Goal: Task Accomplishment & Management: Complete application form

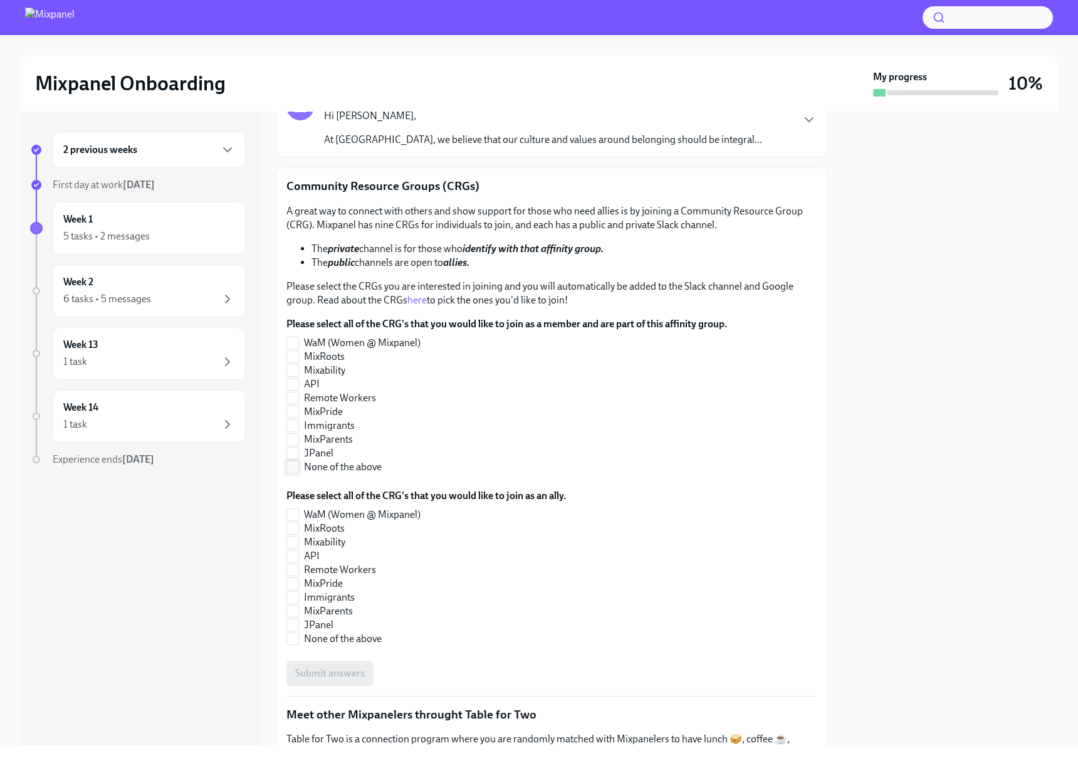
scroll to position [106, 0]
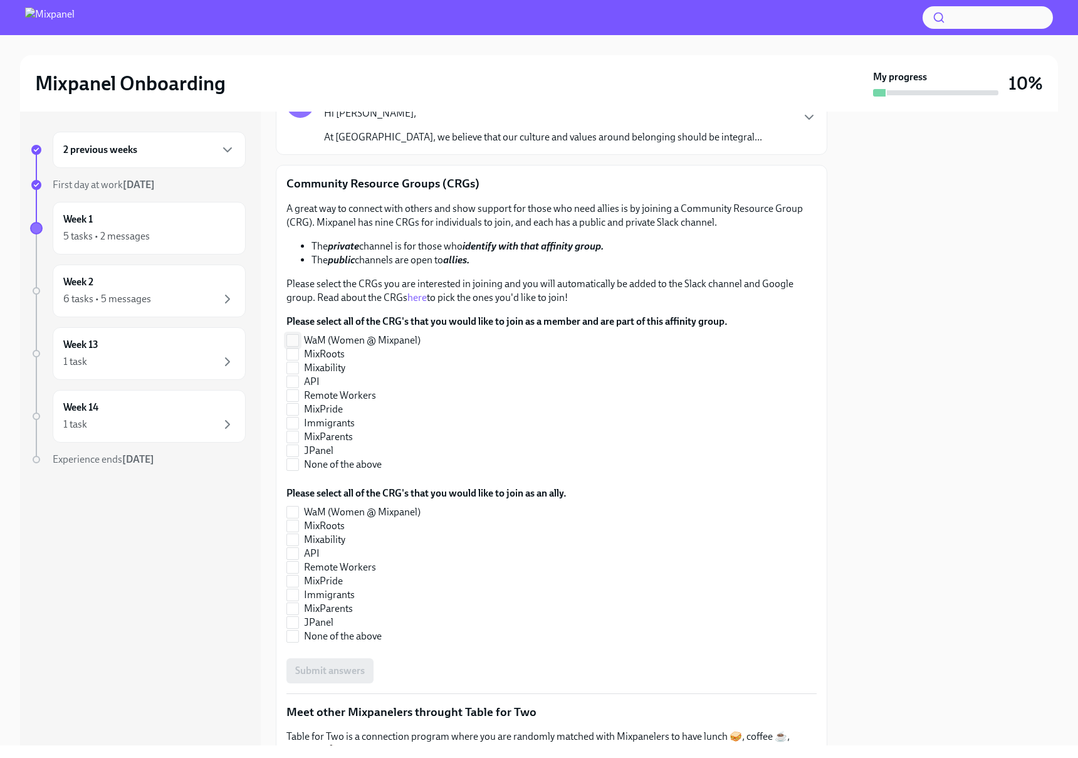
click at [299, 340] on label "WaM (Women @ Mixpanel)" at bounding box center [501, 340] width 431 height 14
click at [298, 340] on input "WaM (Women @ Mixpanel)" at bounding box center [292, 340] width 11 height 11
checkbox input "true"
click at [287, 395] on input "Remote Workers" at bounding box center [292, 395] width 11 height 11
checkbox input "true"
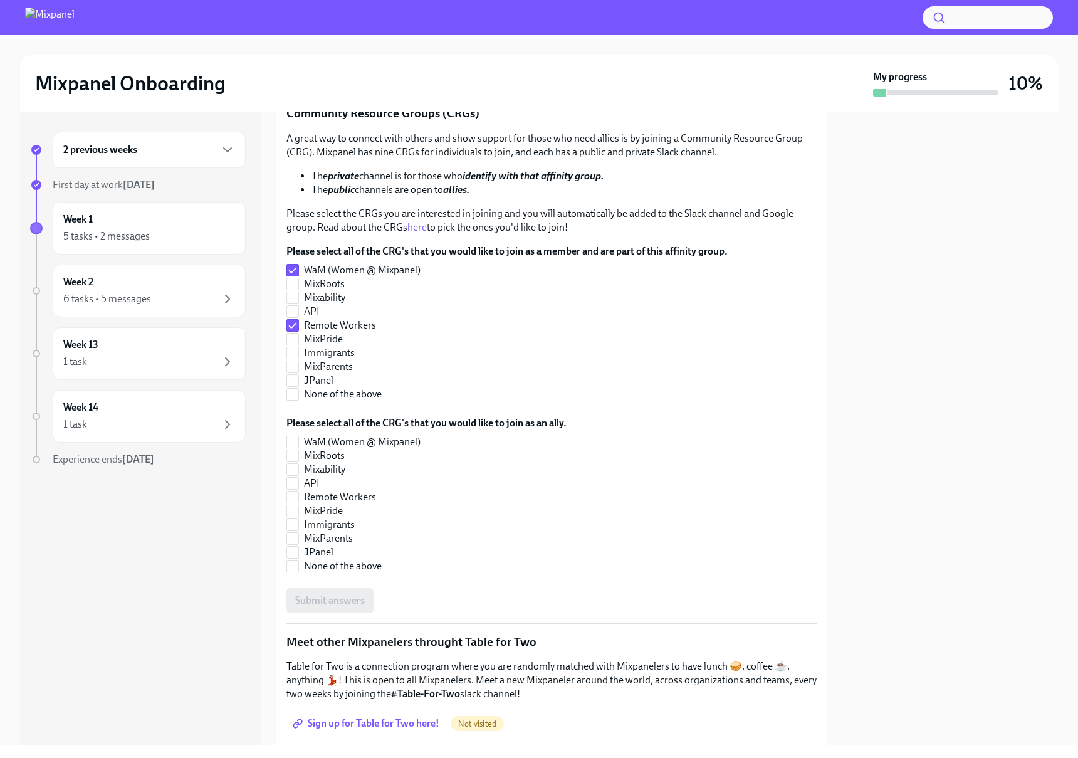
scroll to position [184, 0]
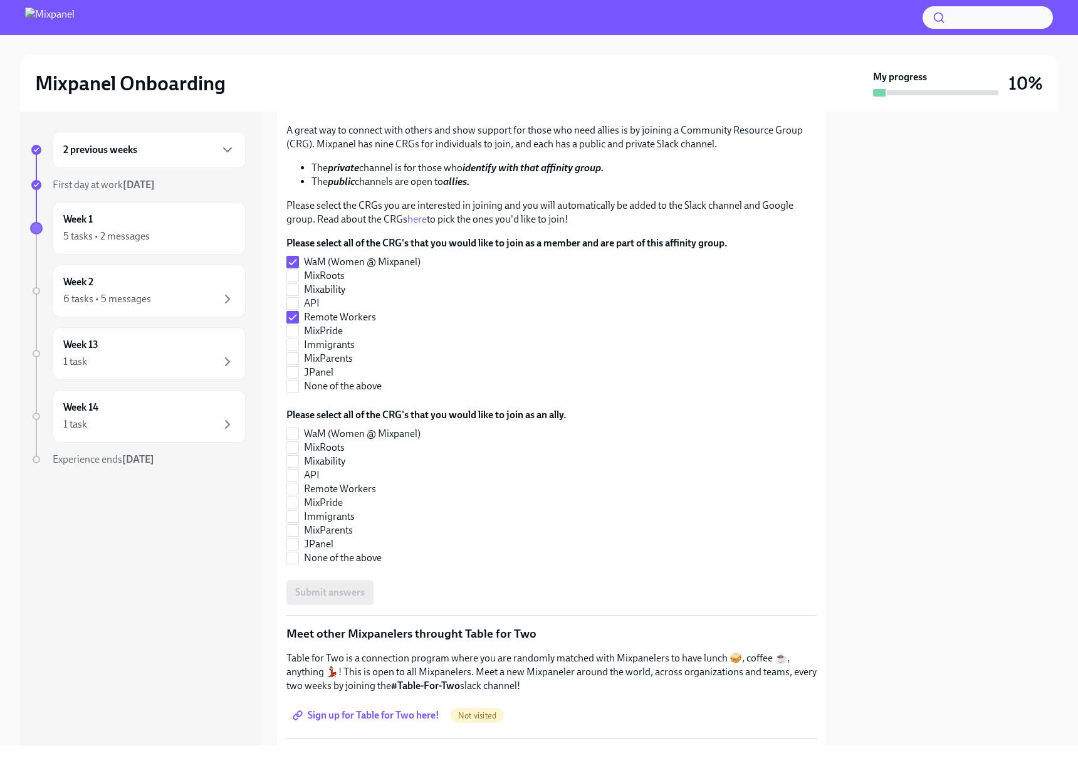
click at [352, 593] on div "Submit answers" at bounding box center [551, 592] width 530 height 25
click at [298, 435] on span at bounding box center [292, 433] width 13 height 13
click at [298, 435] on input "WaM (Women @ Mixpanel)" at bounding box center [292, 433] width 11 height 11
click at [297, 436] on input "WaM (Women @ Mixpanel)" at bounding box center [292, 433] width 11 height 11
checkbox input "false"
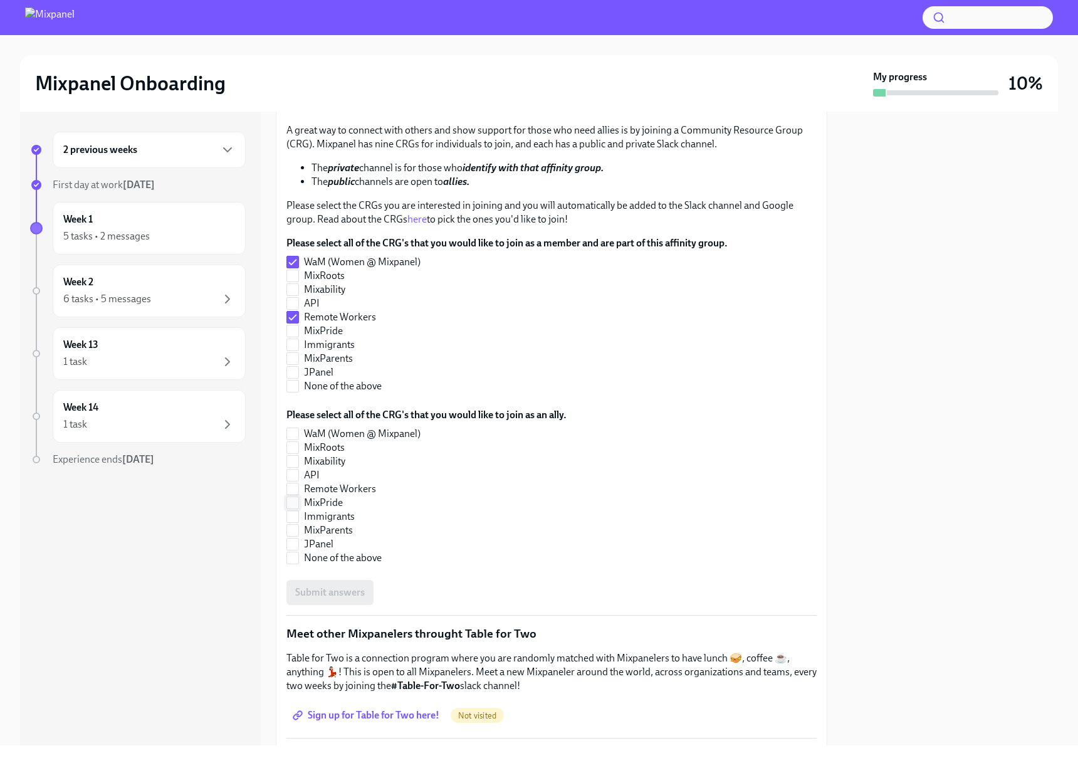
click at [298, 502] on span at bounding box center [292, 502] width 13 height 13
click at [298, 502] on input "MixPride" at bounding box center [292, 502] width 11 height 11
checkbox input "true"
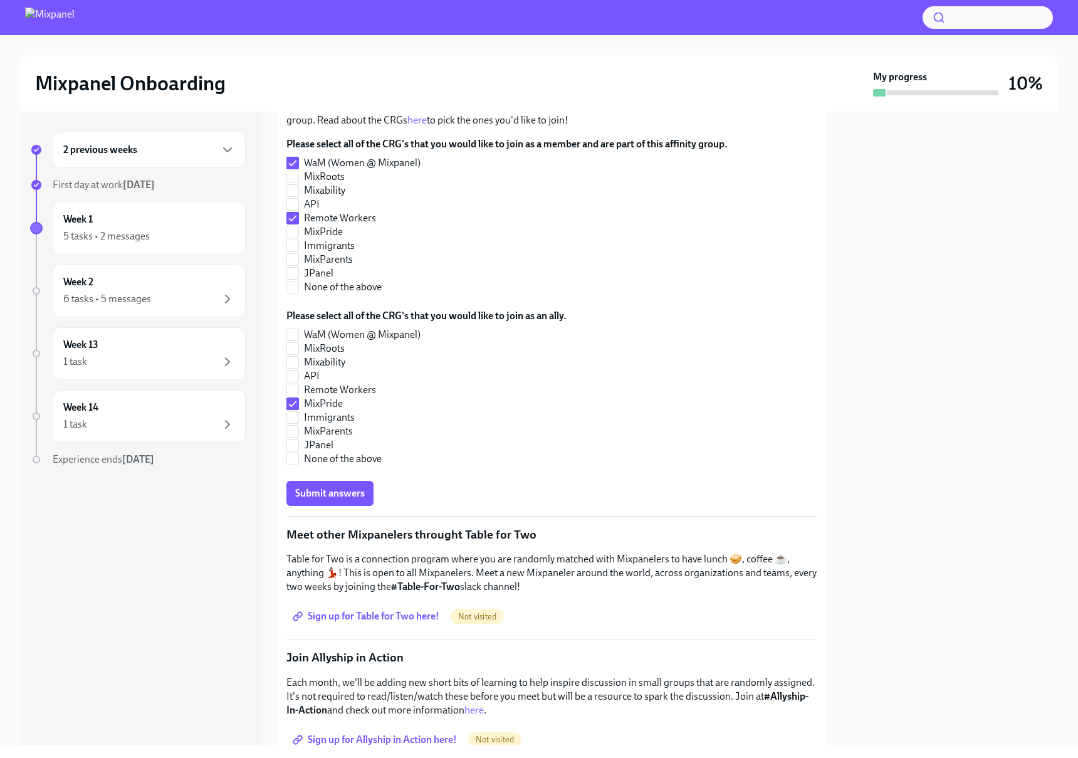
scroll to position [169, 0]
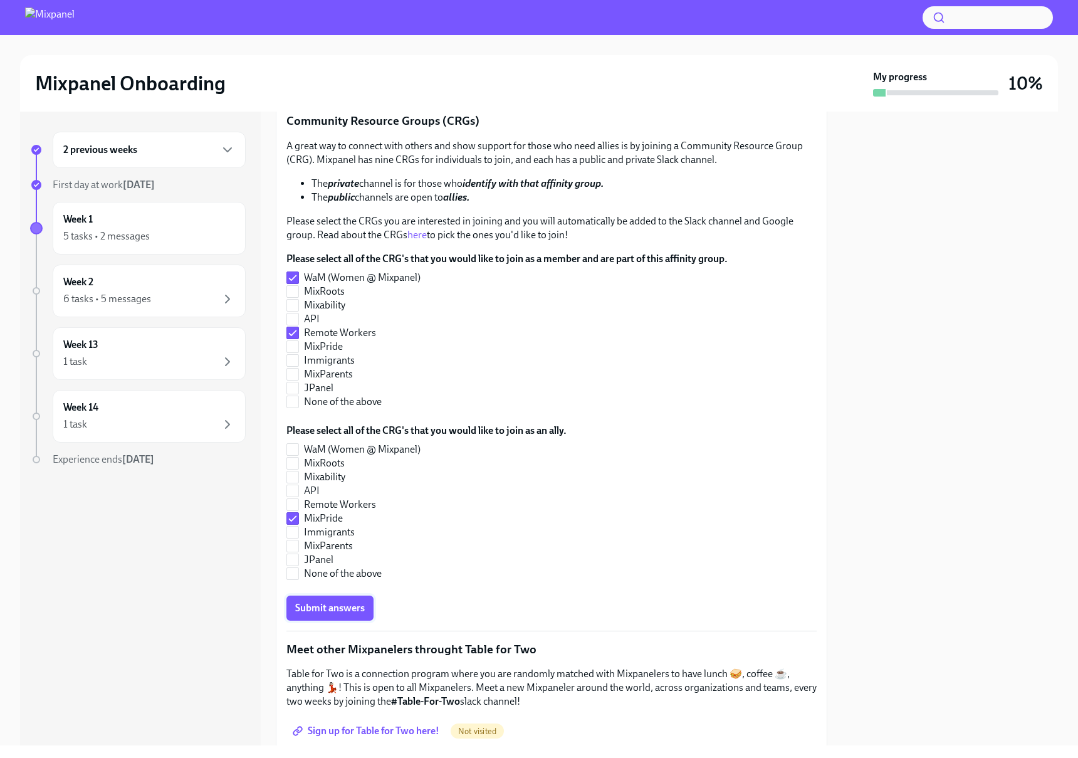
click at [348, 606] on span "Submit answers" at bounding box center [330, 607] width 70 height 13
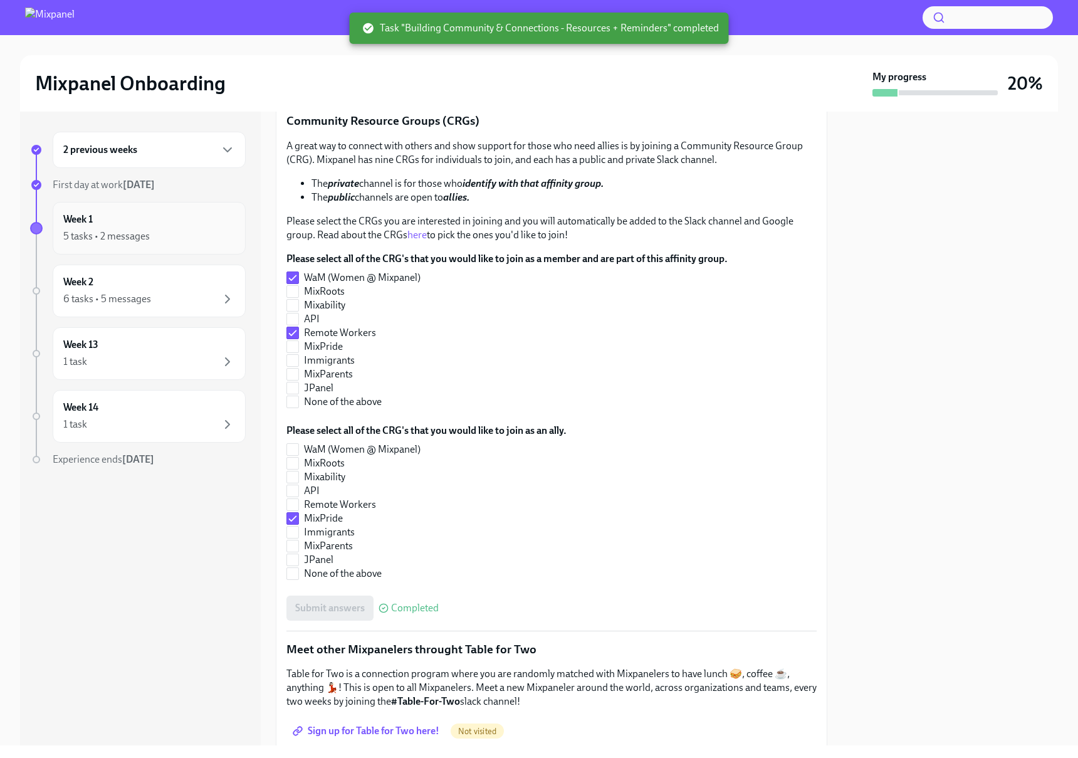
click at [115, 236] on div "5 tasks • 2 messages" at bounding box center [106, 236] width 86 height 14
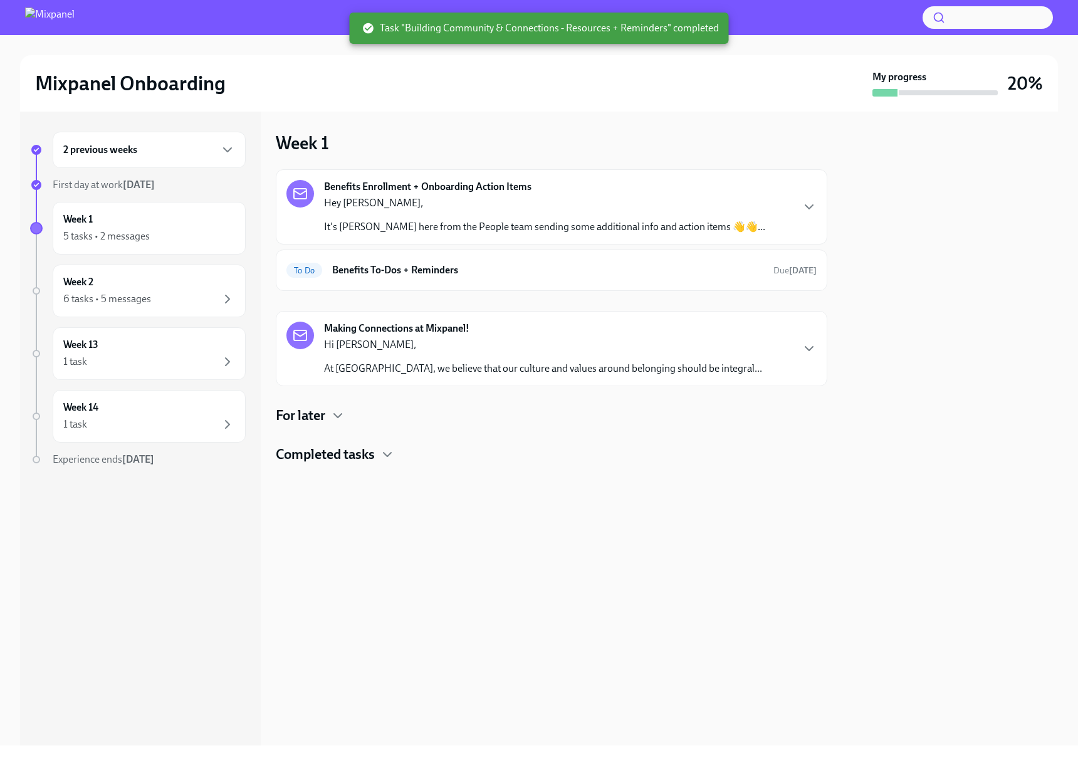
click at [498, 341] on p "Hi [PERSON_NAME]," at bounding box center [543, 345] width 438 height 14
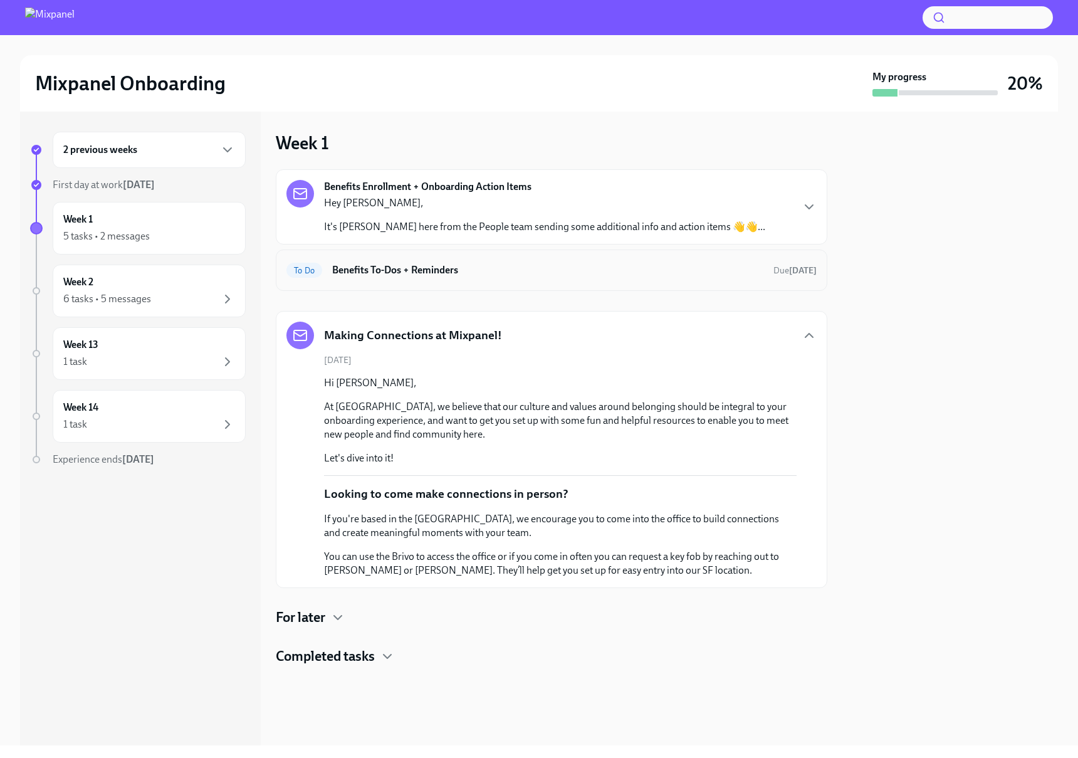
click at [532, 278] on div "To Do Benefits To-Dos + Reminders Due [DATE]" at bounding box center [551, 270] width 530 height 20
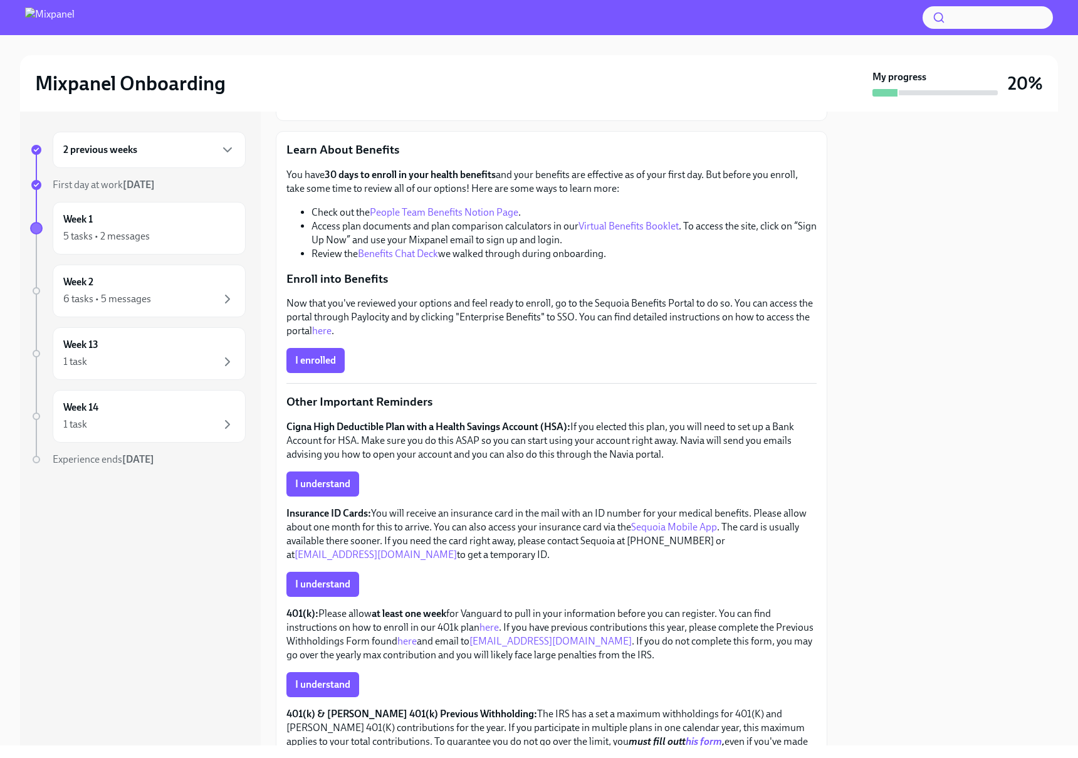
scroll to position [173, 0]
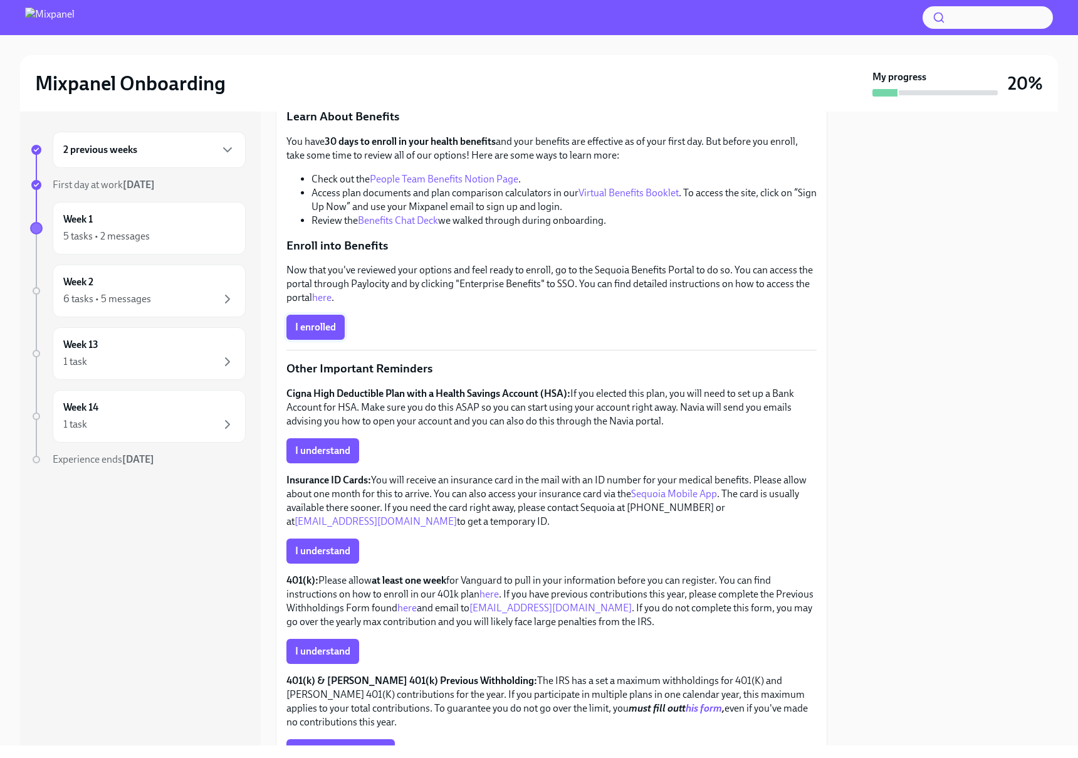
click at [329, 325] on span "I enrolled" at bounding box center [315, 327] width 41 height 13
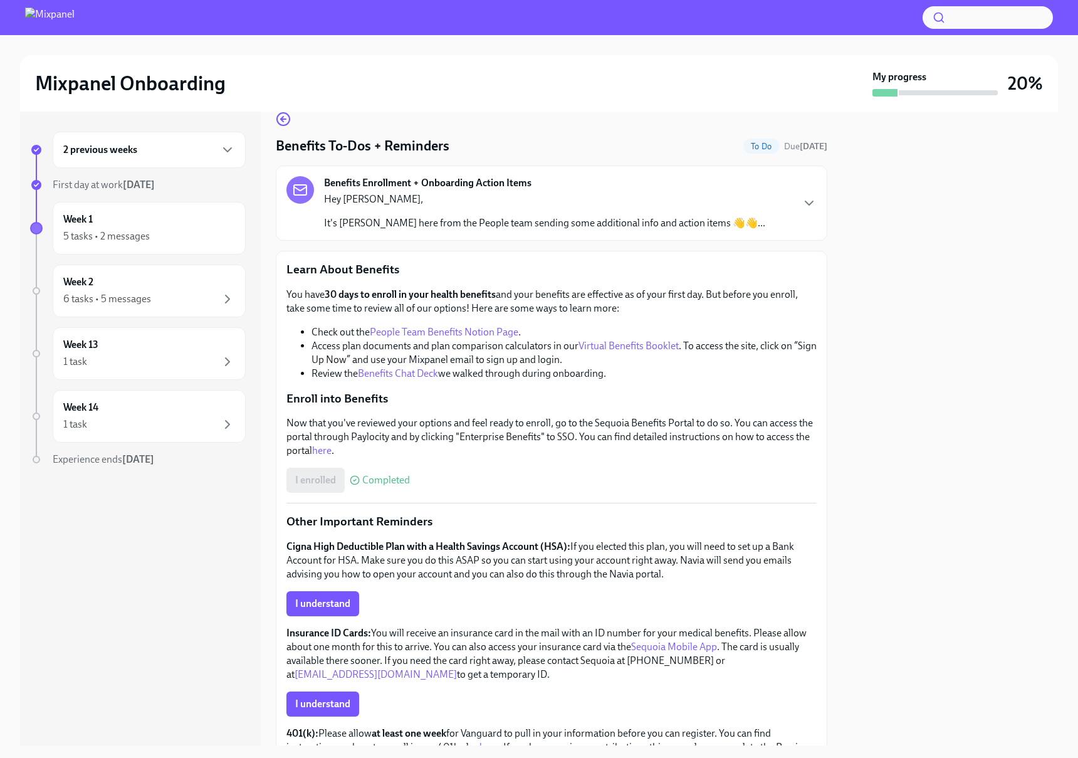
scroll to position [51, 0]
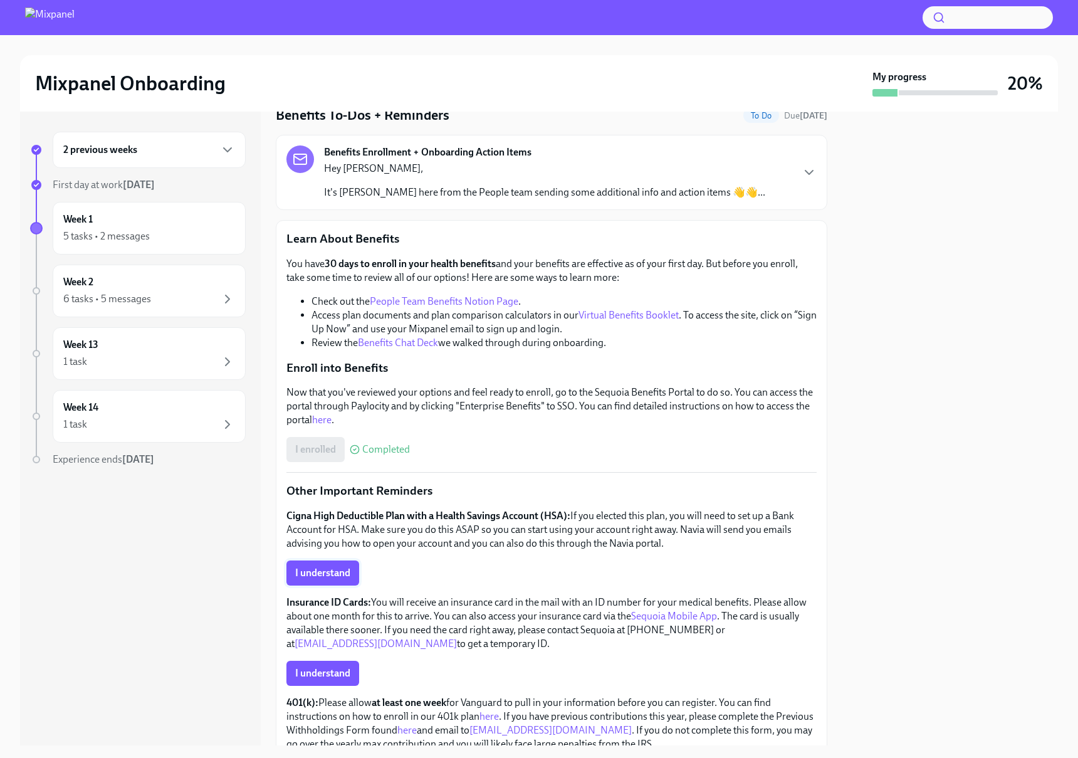
click at [325, 574] on span "I understand" at bounding box center [322, 572] width 55 height 13
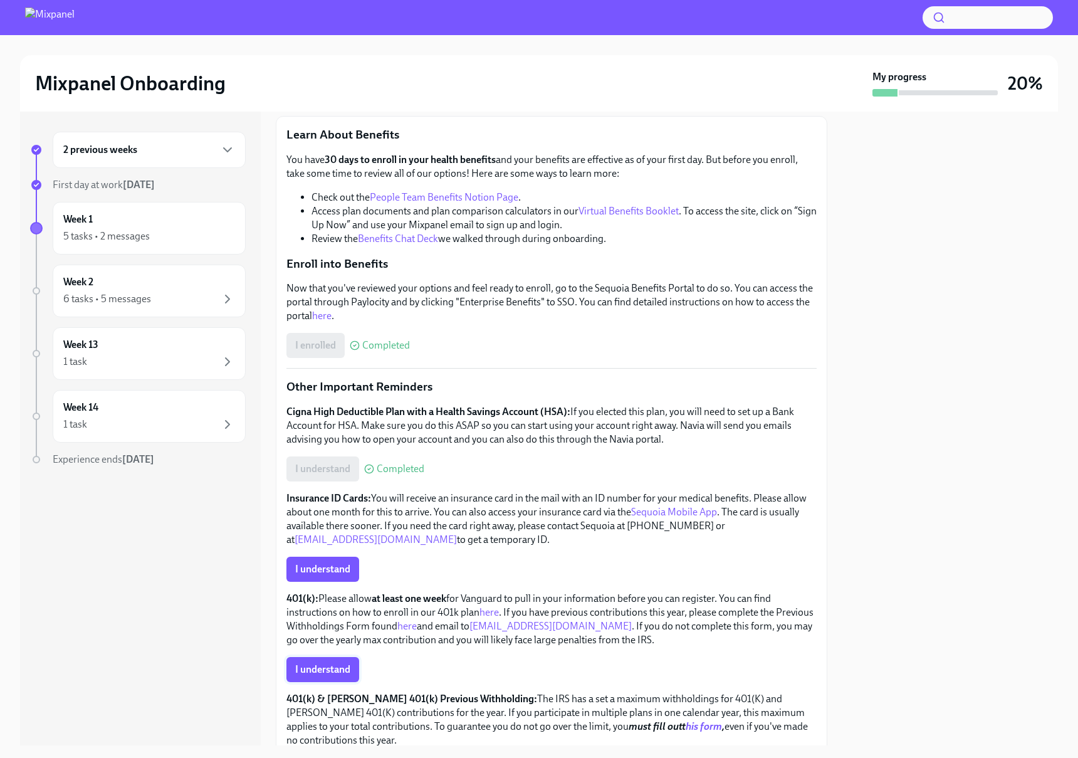
scroll to position [192, 0]
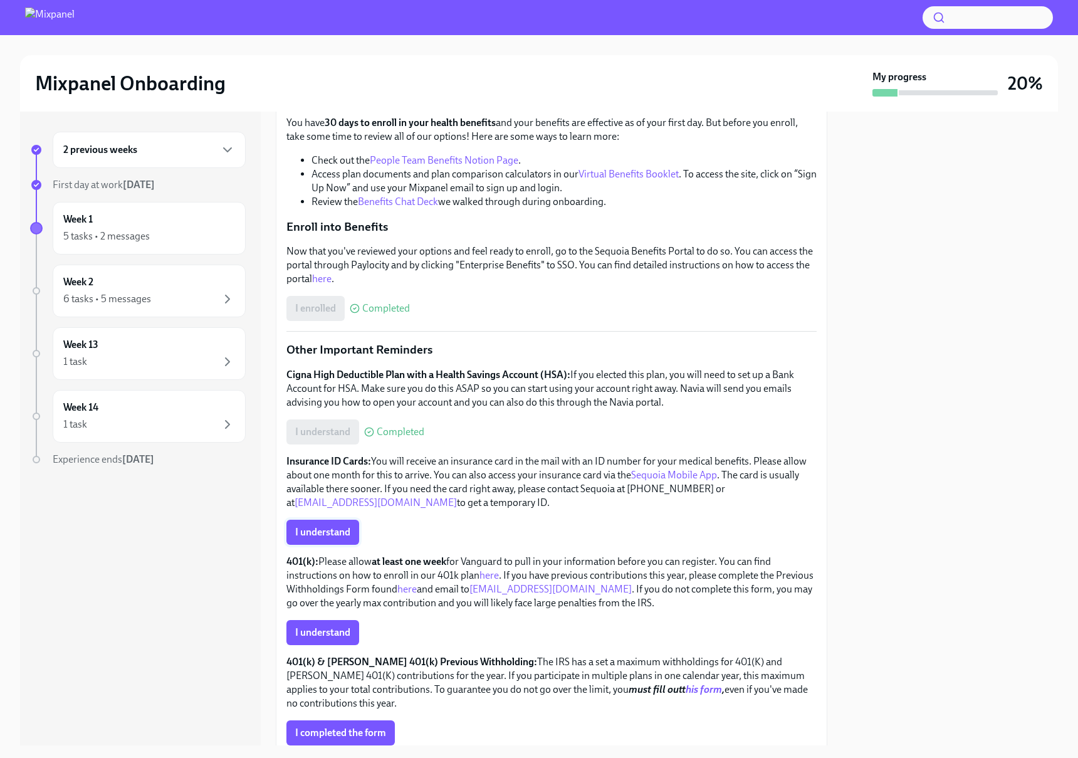
click at [332, 541] on button "I understand" at bounding box center [322, 531] width 73 height 25
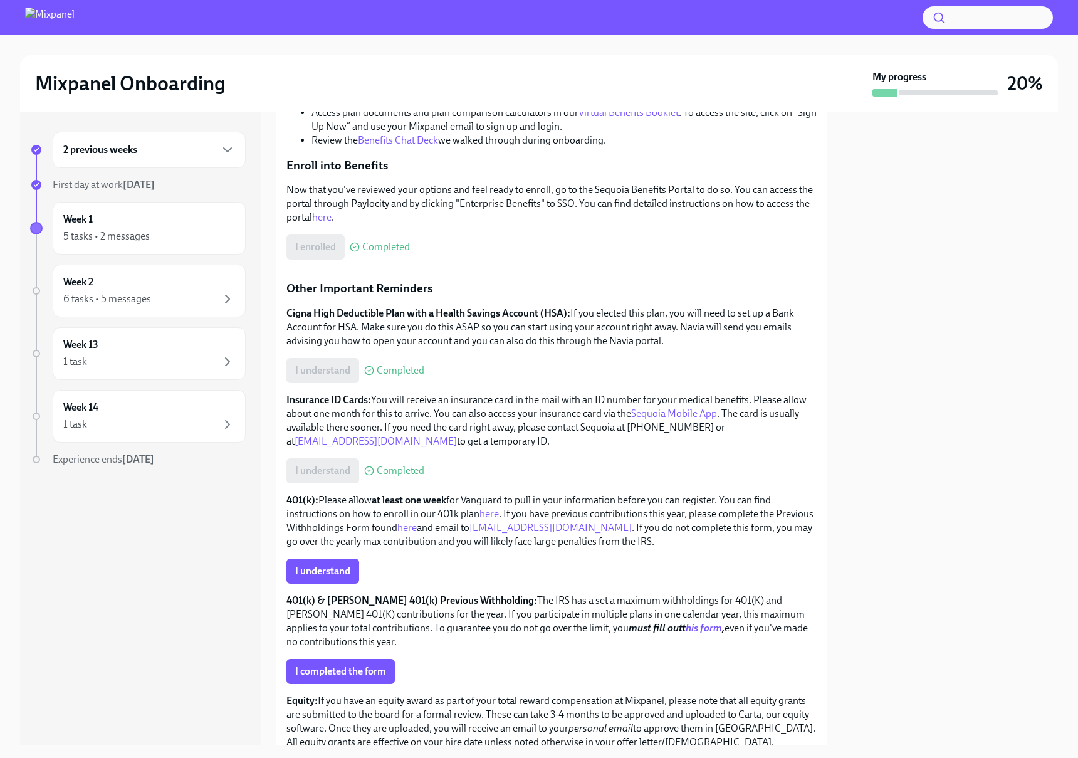
scroll to position [322, 0]
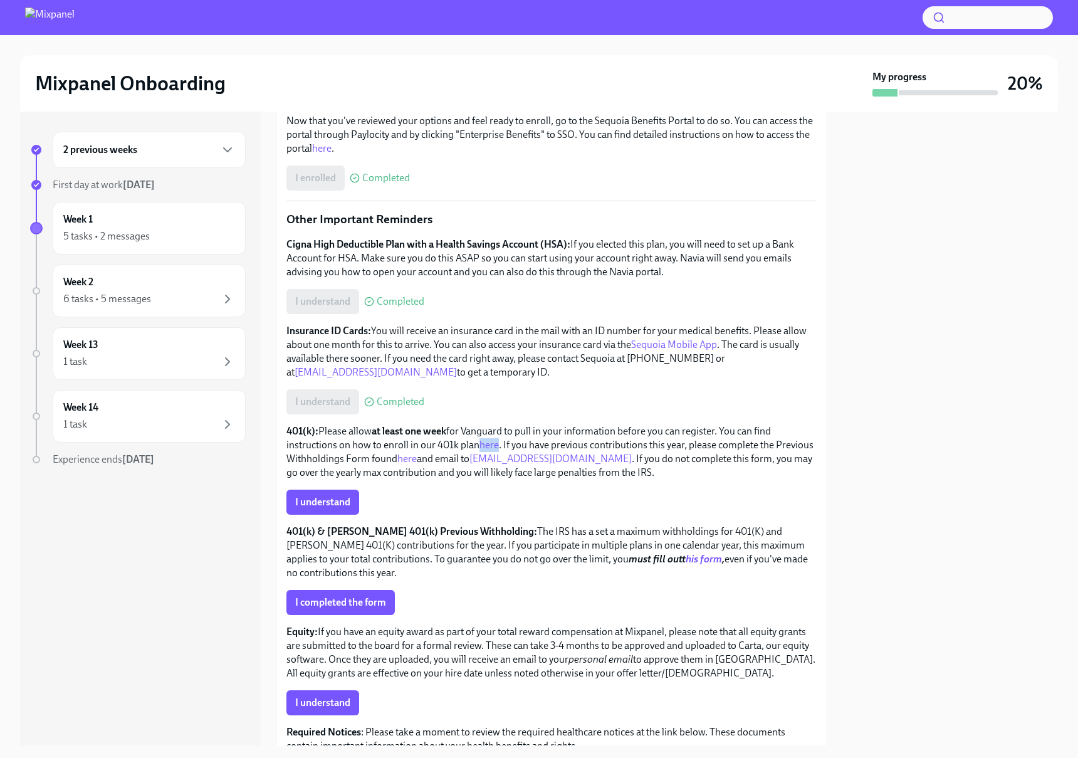
click at [417, 461] on link "here" at bounding box center [406, 458] width 19 height 12
click at [382, 606] on span "I completed the form" at bounding box center [340, 602] width 91 height 13
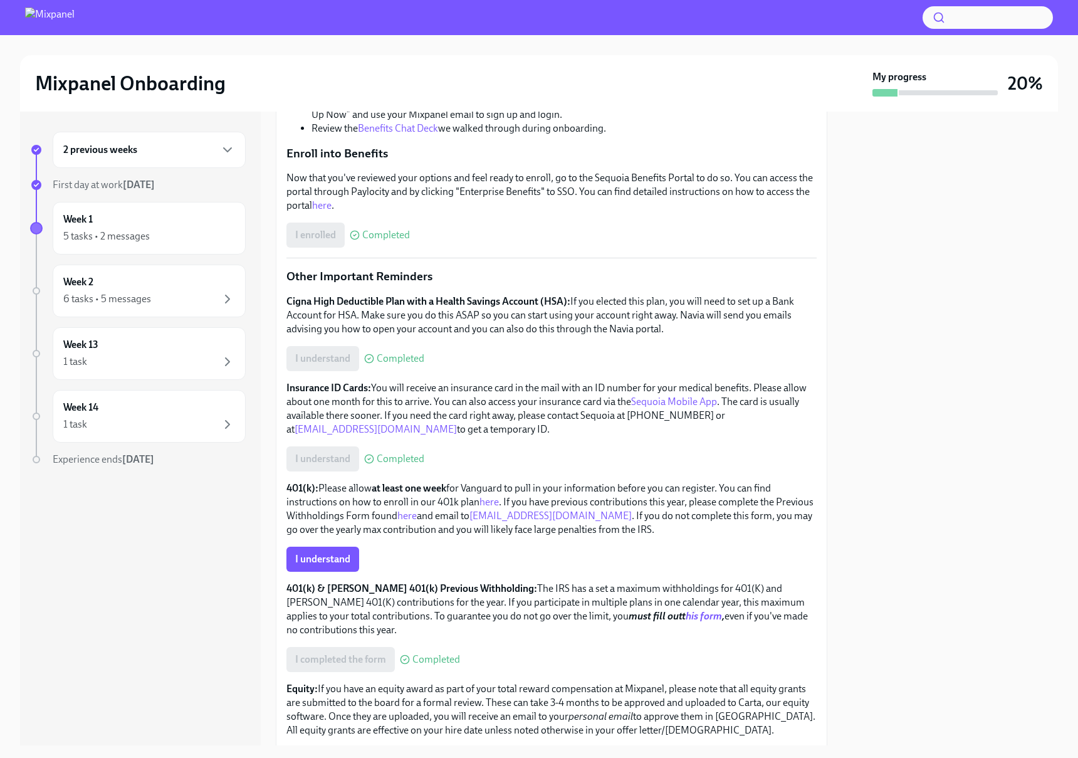
scroll to position [494, 0]
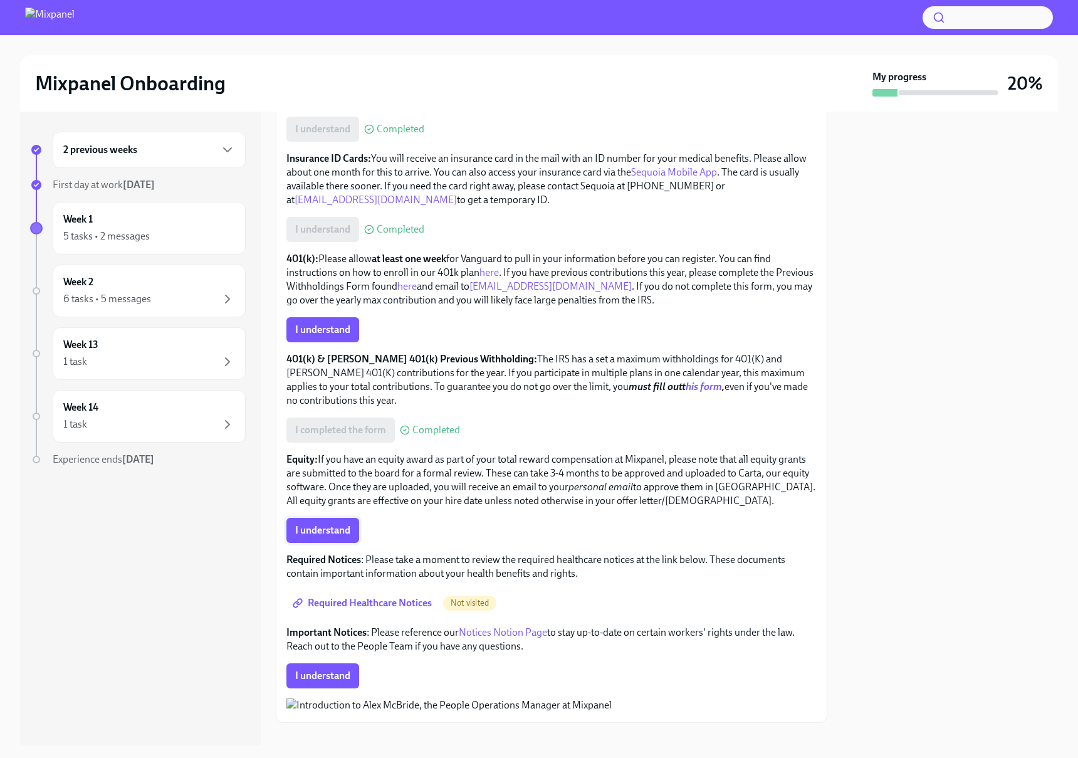
click at [343, 528] on span "I understand" at bounding box center [322, 530] width 55 height 13
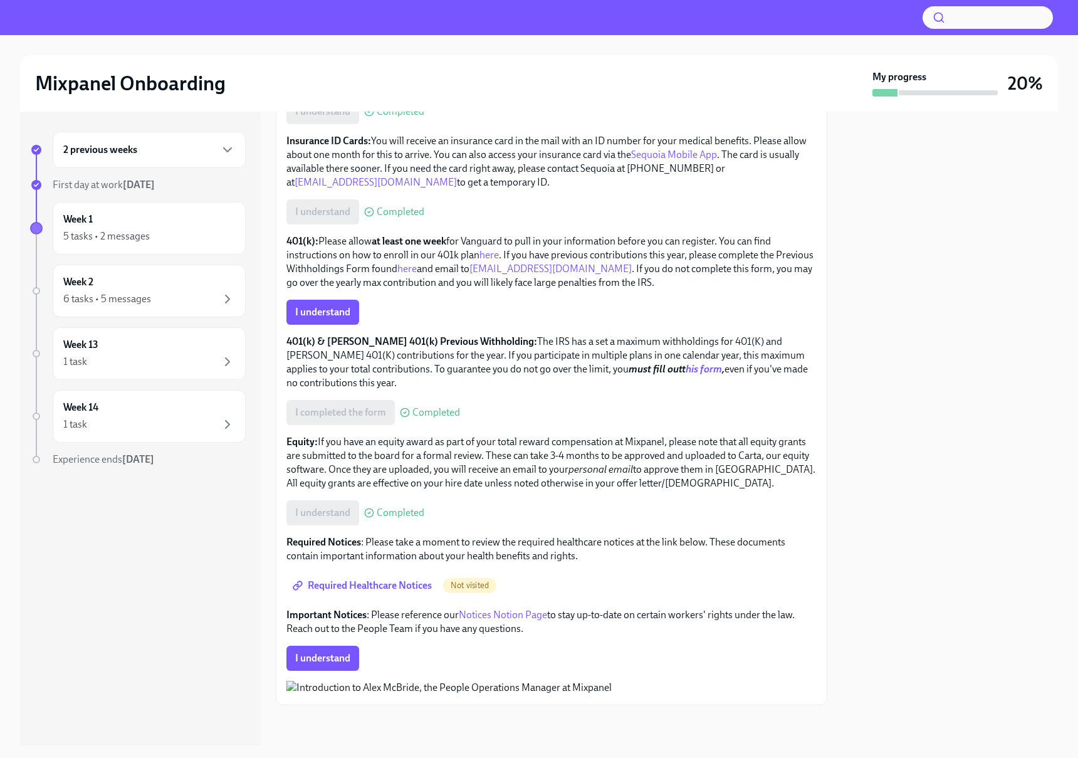
scroll to position [548, 0]
click at [346, 652] on span "I understand" at bounding box center [322, 658] width 55 height 13
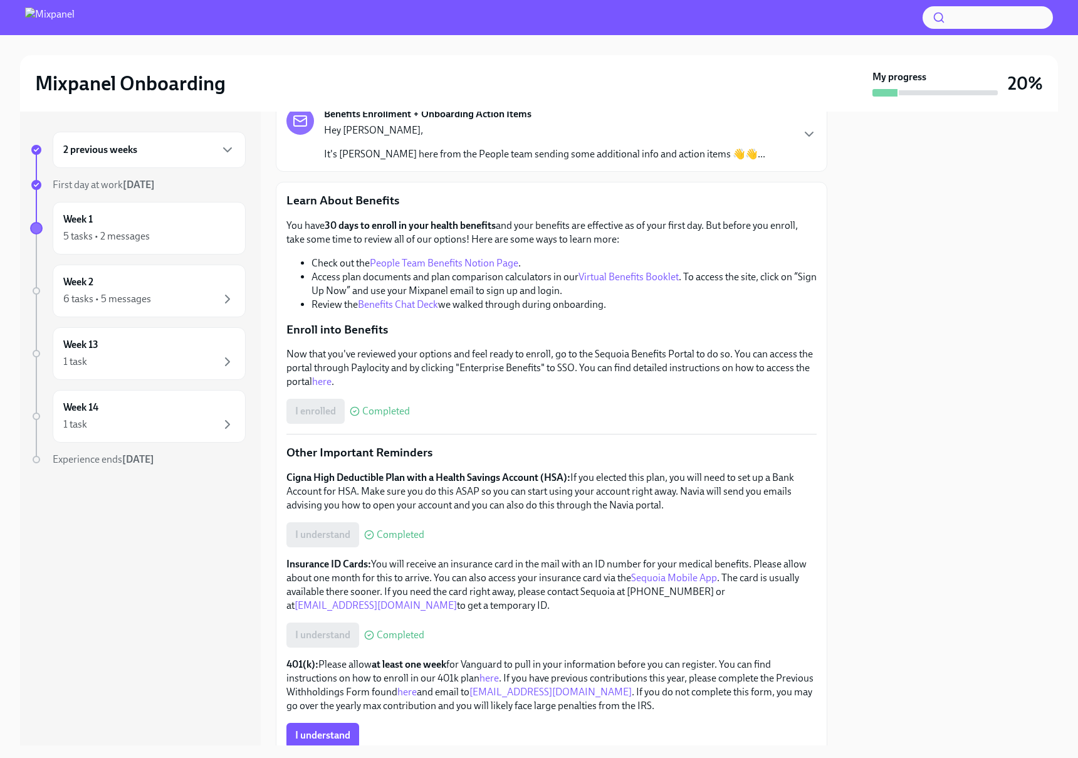
scroll to position [0, 0]
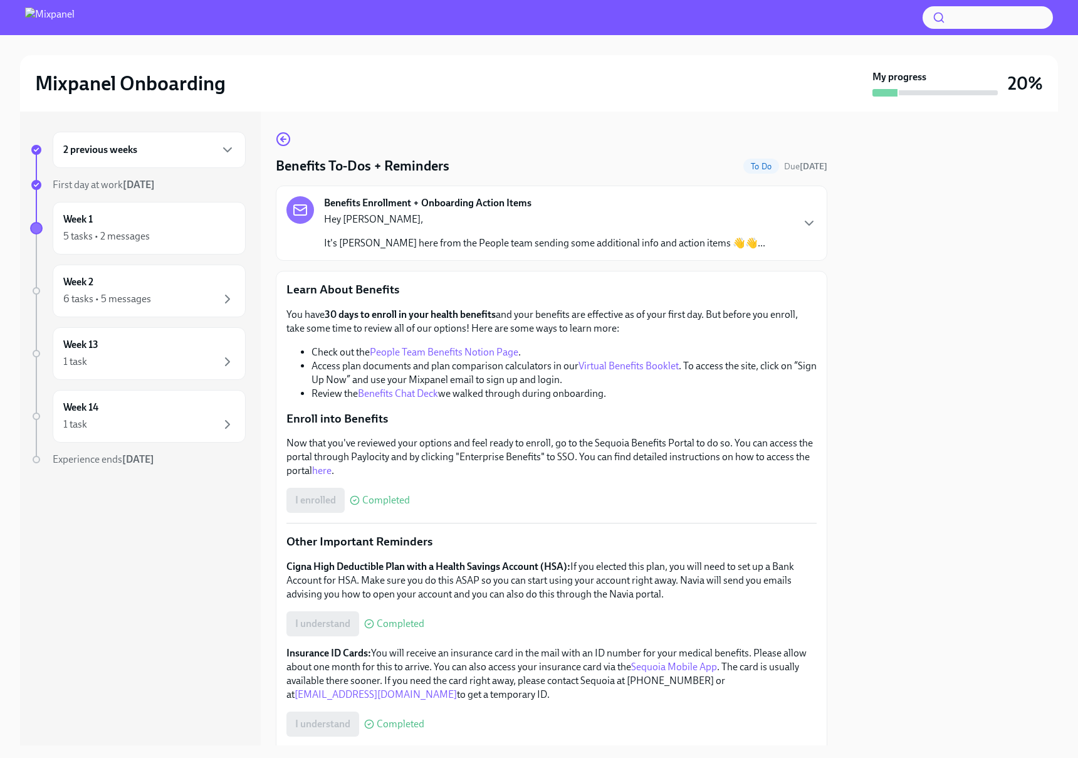
click at [520, 241] on p "It's [PERSON_NAME] here from the People team sending some additional info and a…" at bounding box center [544, 243] width 441 height 14
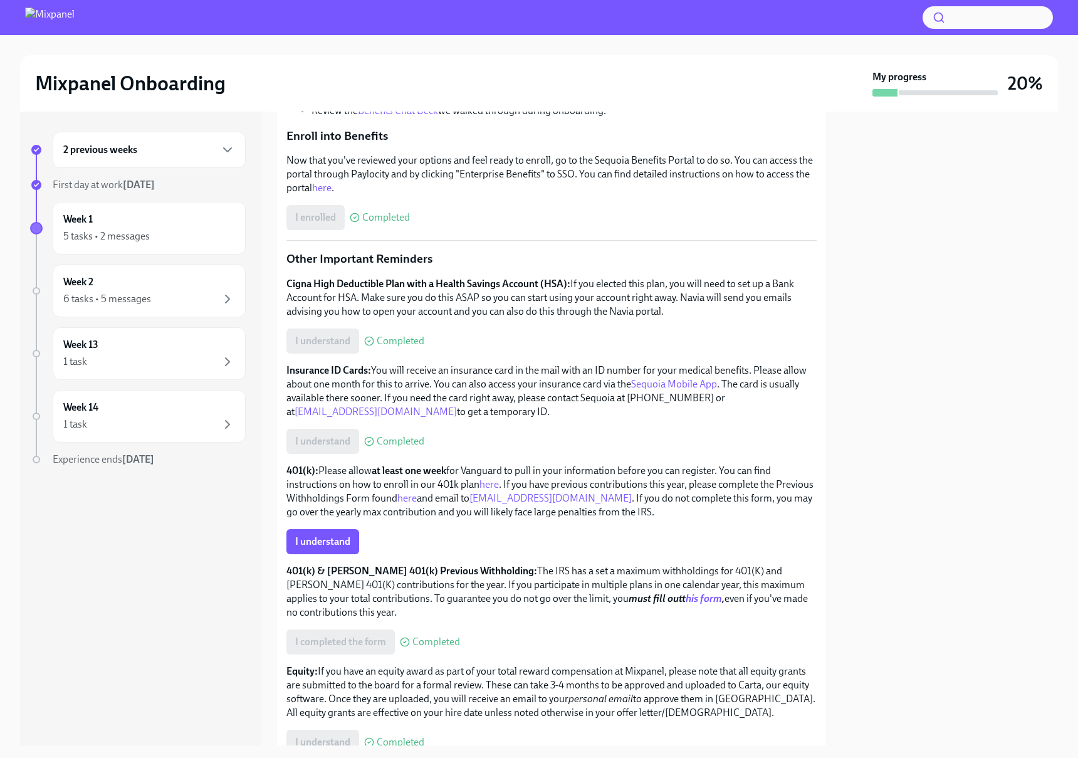
scroll to position [667, 0]
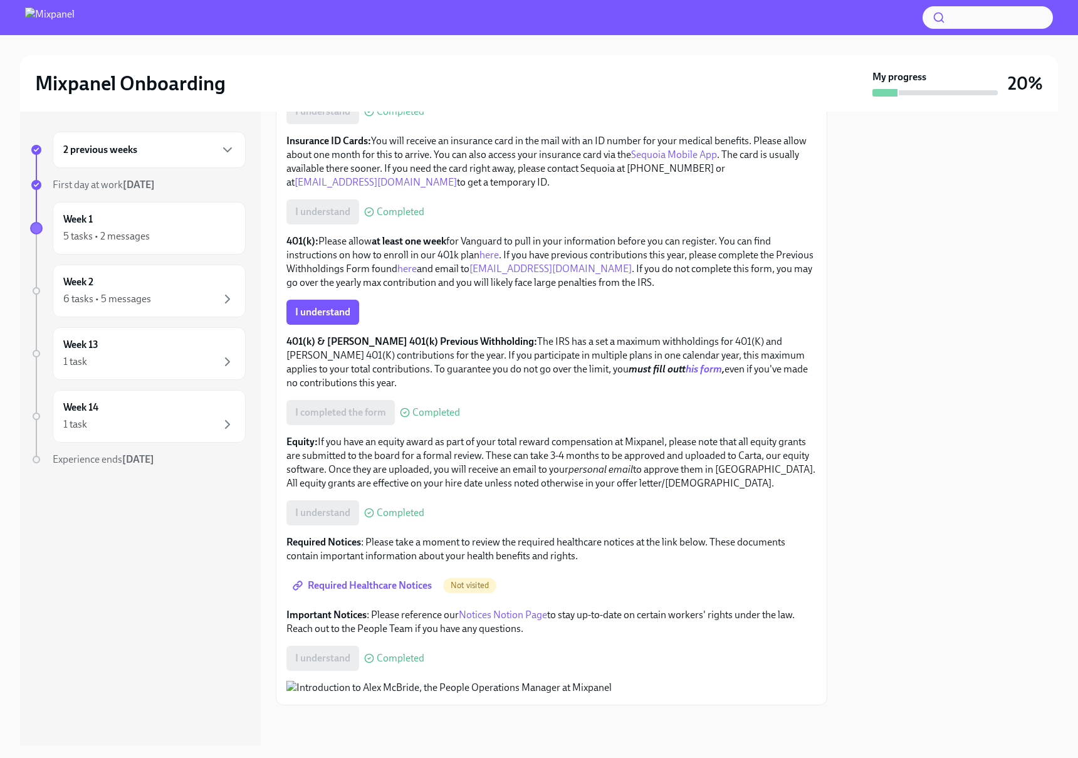
click at [485, 249] on link "here" at bounding box center [488, 255] width 19 height 12
click at [417, 263] on link "here" at bounding box center [406, 269] width 19 height 12
